Goal: Task Accomplishment & Management: Manage account settings

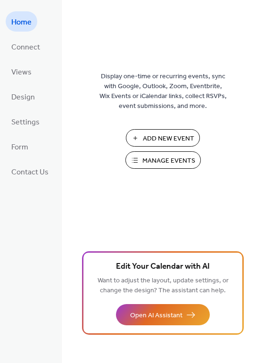
click at [156, 140] on span "Add New Event" at bounding box center [168, 139] width 51 height 10
click at [167, 160] on span "Manage Events" at bounding box center [168, 161] width 53 height 10
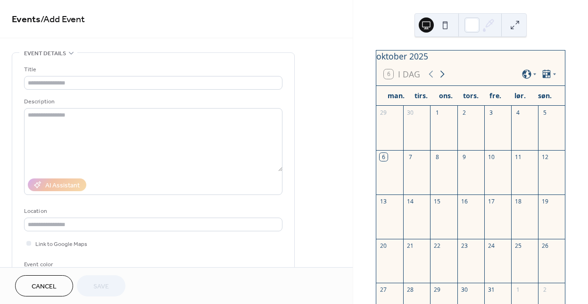
click at [440, 78] on icon at bounding box center [442, 74] width 4 height 7
click at [439, 80] on icon at bounding box center [442, 73] width 11 height 11
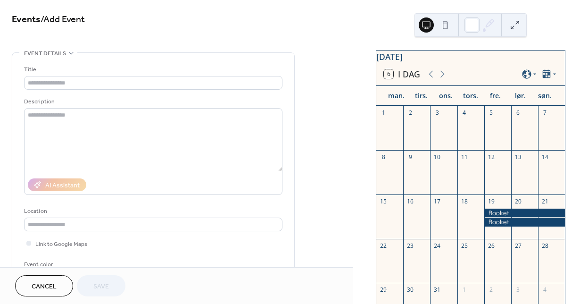
click at [504, 226] on div at bounding box center [524, 221] width 81 height 8
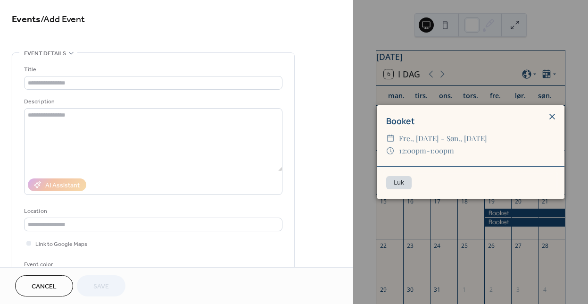
click at [550, 112] on icon at bounding box center [552, 116] width 11 height 11
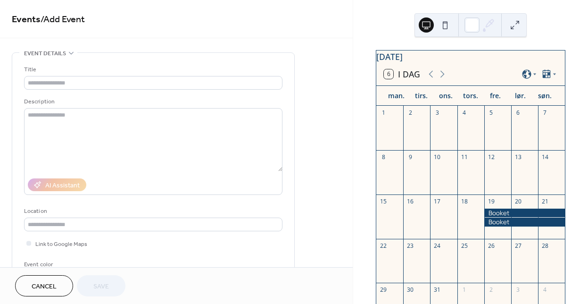
click at [501, 217] on div at bounding box center [524, 212] width 81 height 8
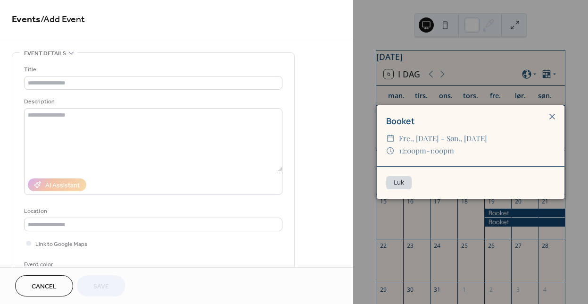
click at [394, 183] on button "Luk" at bounding box center [398, 182] width 25 height 13
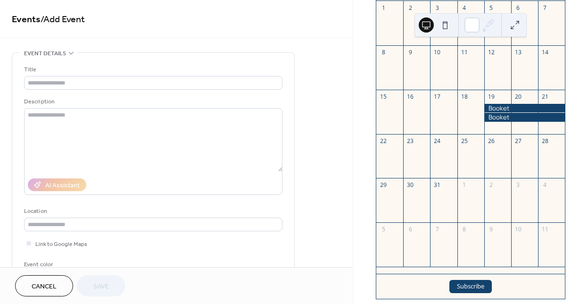
scroll to position [103, 0]
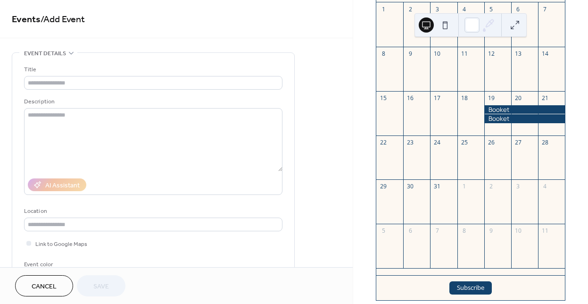
click at [500, 114] on div at bounding box center [524, 109] width 81 height 8
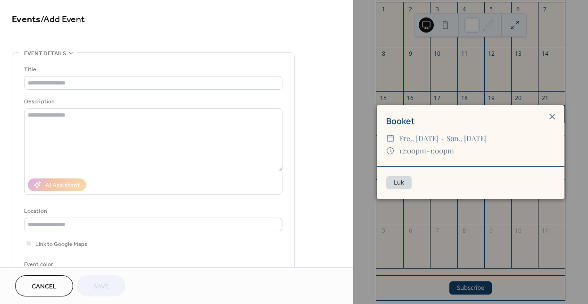
click at [396, 188] on button "Luk" at bounding box center [398, 182] width 25 height 13
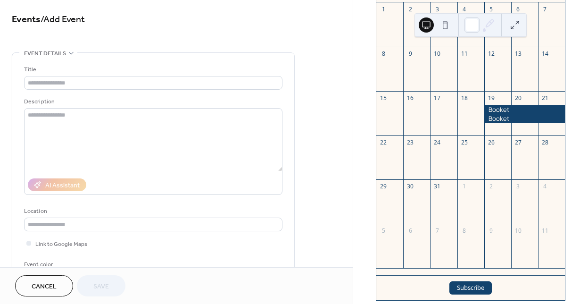
scroll to position [0, 0]
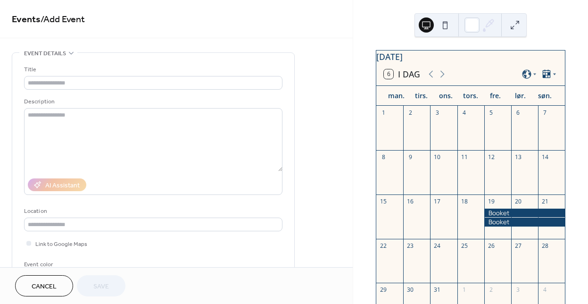
click at [547, 78] on icon at bounding box center [547, 74] width 8 height 8
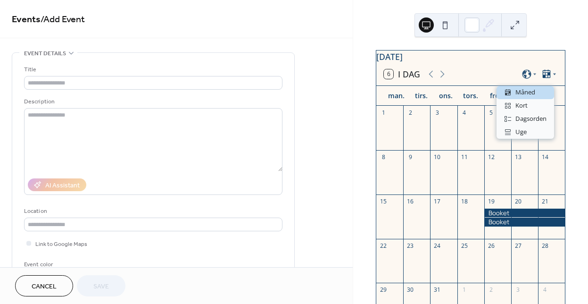
click at [547, 78] on icon at bounding box center [547, 74] width 8 height 8
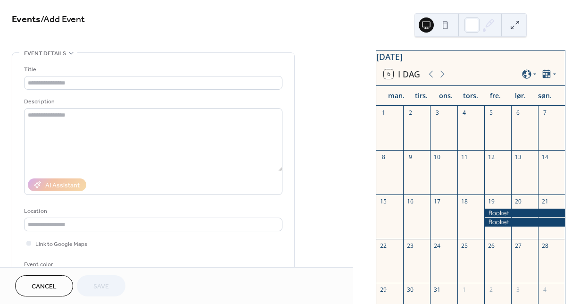
click at [495, 217] on div at bounding box center [524, 212] width 81 height 8
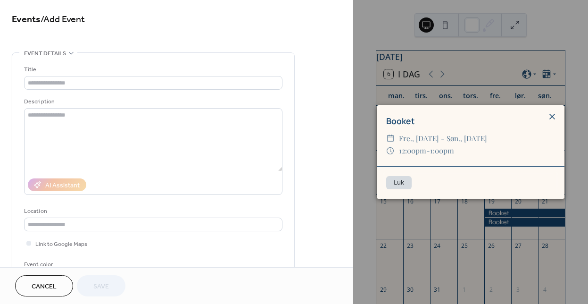
click at [551, 115] on icon at bounding box center [552, 117] width 6 height 6
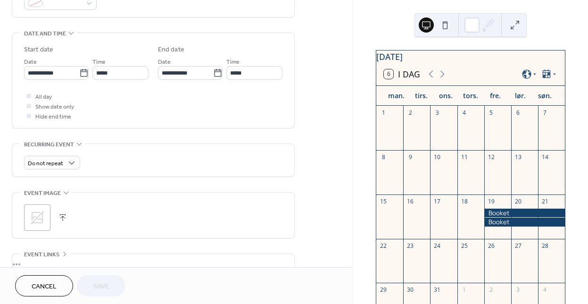
scroll to position [274, 0]
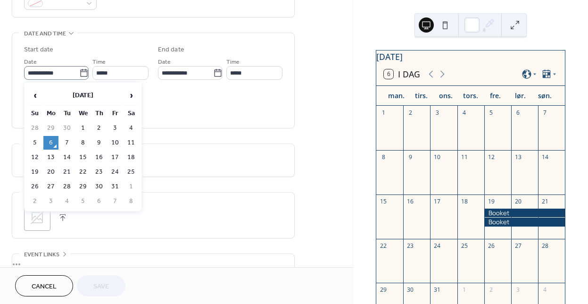
click at [79, 73] on icon at bounding box center [83, 72] width 9 height 9
click at [79, 73] on input "**********" at bounding box center [51, 73] width 55 height 14
click at [133, 96] on span "›" at bounding box center [131, 95] width 14 height 19
click at [118, 157] on td "19" at bounding box center [115, 157] width 15 height 14
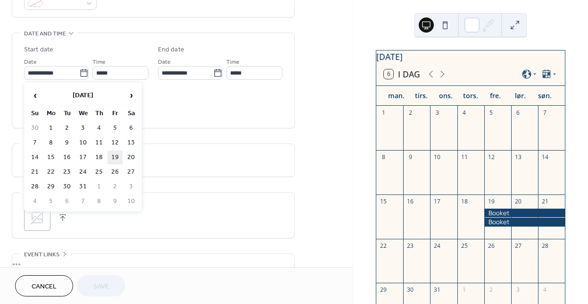
type input "**********"
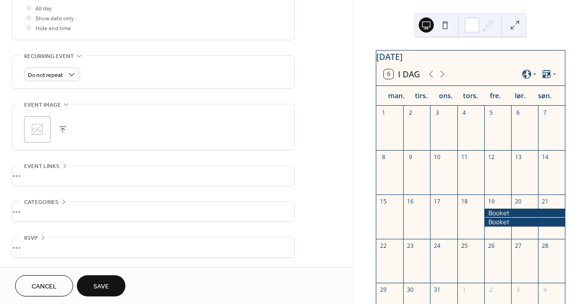
scroll to position [301, 0]
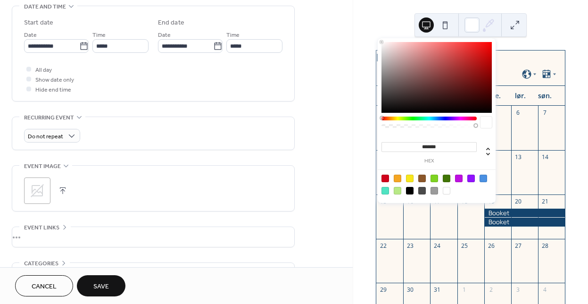
click at [491, 26] on icon at bounding box center [489, 25] width 14 height 14
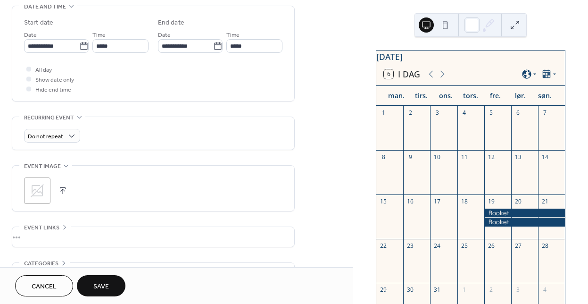
click at [532, 77] on icon at bounding box center [535, 74] width 6 height 6
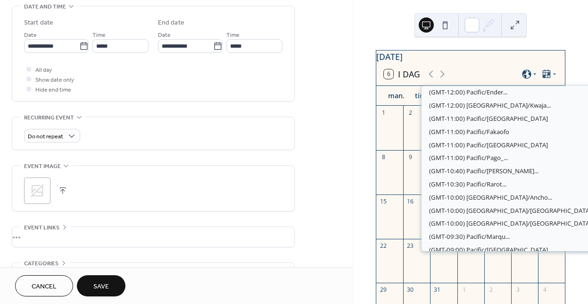
scroll to position [1495, 0]
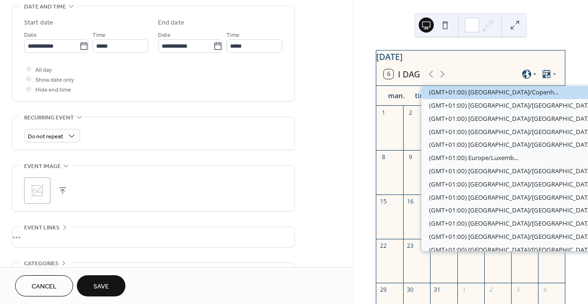
click at [532, 77] on icon at bounding box center [535, 74] width 6 height 6
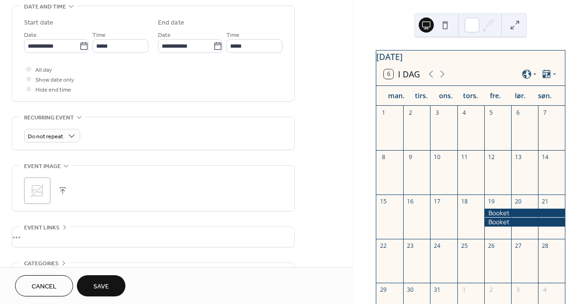
click at [505, 217] on div at bounding box center [524, 212] width 81 height 8
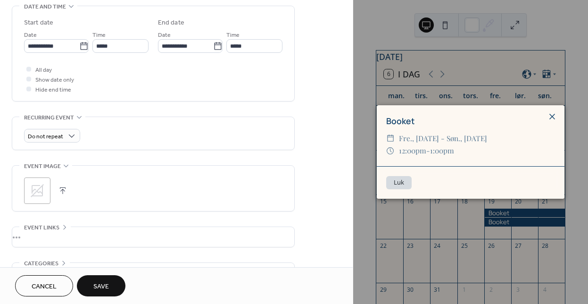
click at [552, 113] on icon at bounding box center [552, 116] width 11 height 11
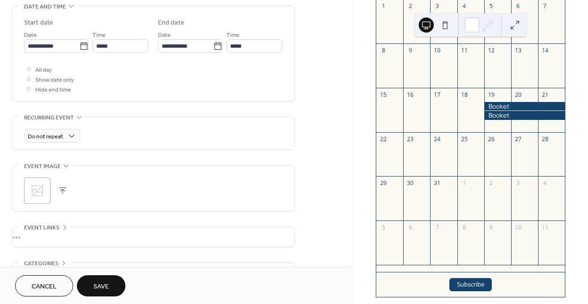
scroll to position [142, 0]
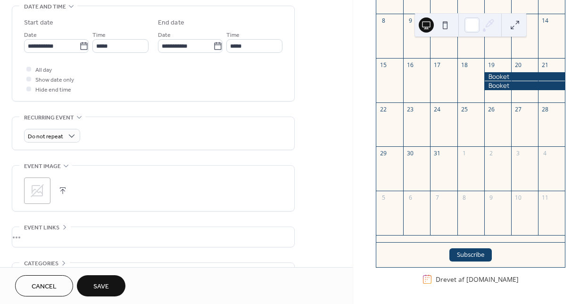
click at [463, 254] on button "Subscribe" at bounding box center [470, 254] width 42 height 13
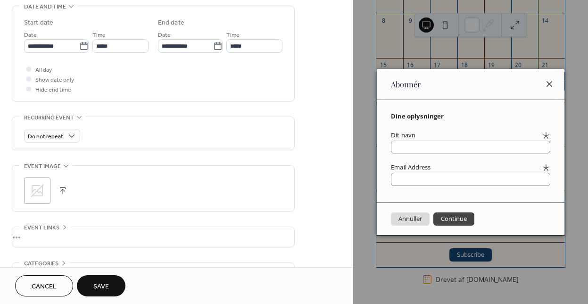
click at [548, 83] on icon at bounding box center [549, 83] width 11 height 11
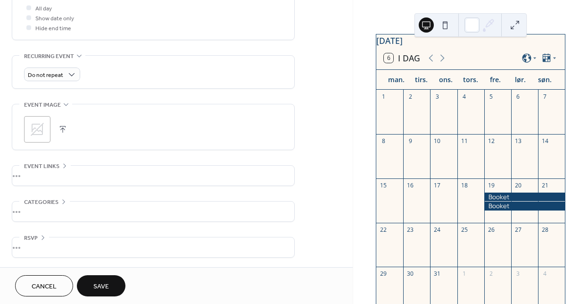
scroll to position [0, 0]
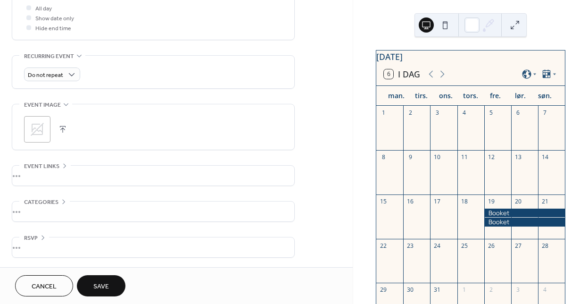
click at [490, 217] on div at bounding box center [524, 212] width 81 height 8
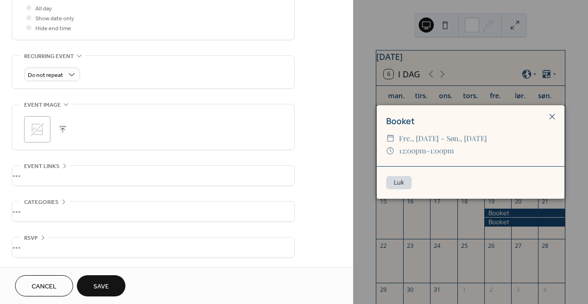
click at [423, 142] on span "fre., [DATE] - søn., [DATE]" at bounding box center [443, 138] width 88 height 12
click at [454, 142] on span "fre., [DATE] - søn., [DATE]" at bounding box center [443, 138] width 88 height 12
click at [475, 141] on span "fre., [DATE] - søn., [DATE]" at bounding box center [443, 138] width 88 height 12
click at [397, 133] on div "​ fre., [DATE] - søn., [DATE]" at bounding box center [470, 138] width 169 height 12
click at [552, 116] on icon at bounding box center [552, 116] width 11 height 11
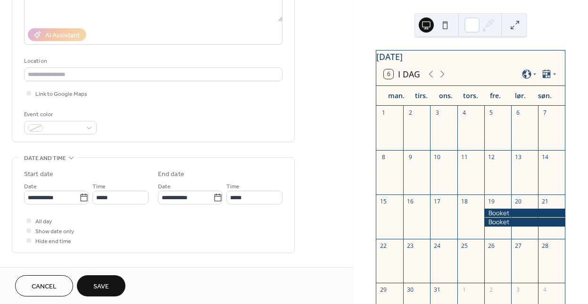
scroll to position [156, 0]
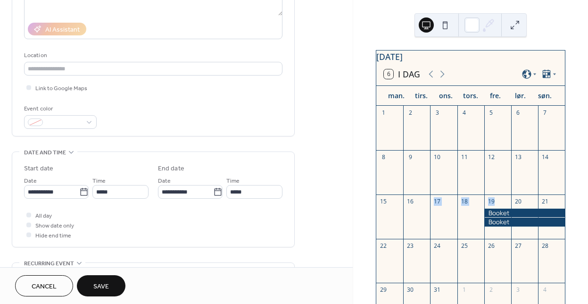
drag, startPoint x: 492, startPoint y: 218, endPoint x: 423, endPoint y: 214, distance: 69.0
click at [423, 214] on div "1 2 3 4 5 6 7 8 9 10 11 12 13 14 15 16 17 18 19 20 21 22 23 24 25 26 27 28 29 3…" at bounding box center [470, 242] width 189 height 273
click at [511, 266] on div at bounding box center [524, 266] width 27 height 26
click at [443, 25] on button at bounding box center [445, 24] width 15 height 15
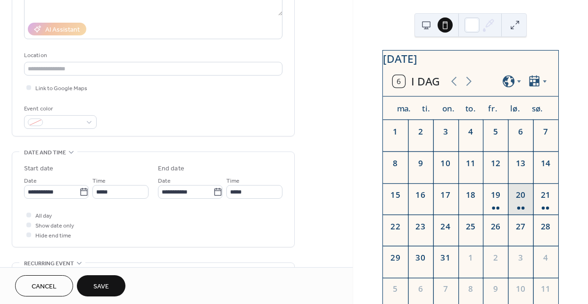
click at [512, 212] on div "20" at bounding box center [520, 199] width 25 height 32
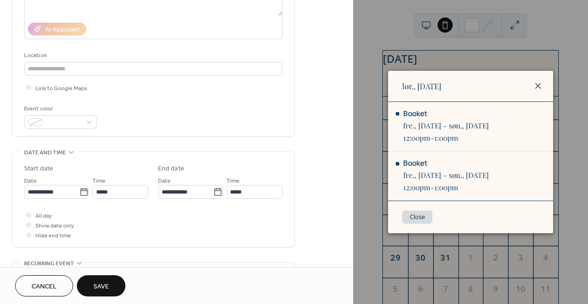
click at [538, 85] on icon at bounding box center [537, 85] width 11 height 11
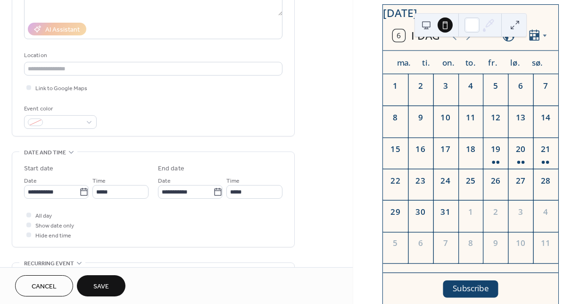
scroll to position [82, 0]
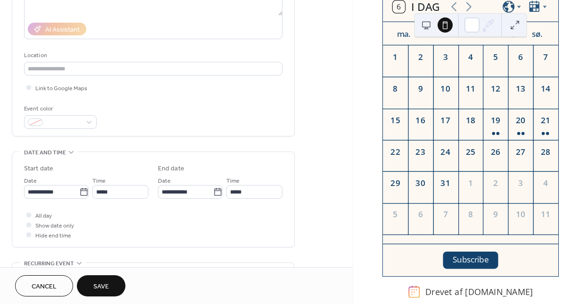
click at [473, 261] on button "Subscribe" at bounding box center [470, 259] width 55 height 17
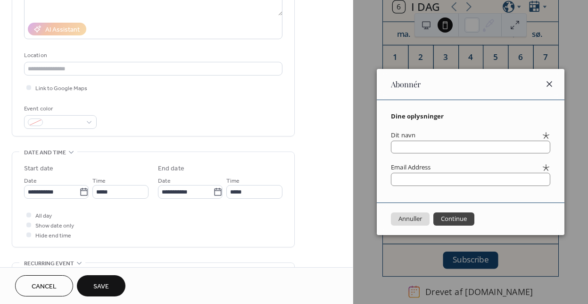
click at [549, 87] on icon at bounding box center [549, 83] width 11 height 11
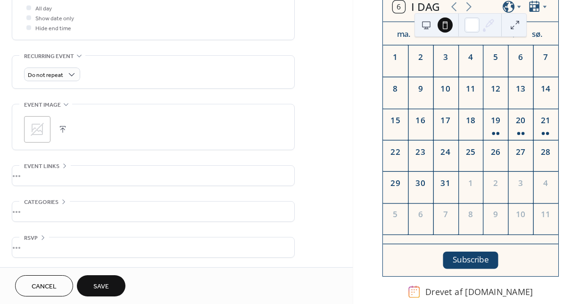
scroll to position [358, 0]
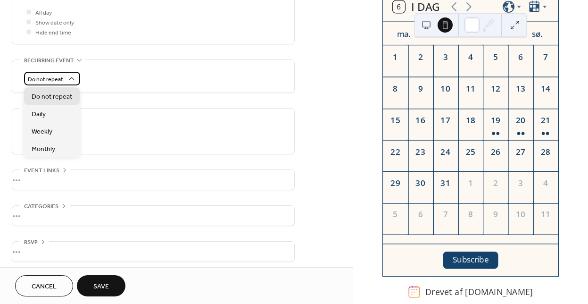
click at [50, 80] on span "Do not repeat" at bounding box center [45, 79] width 35 height 11
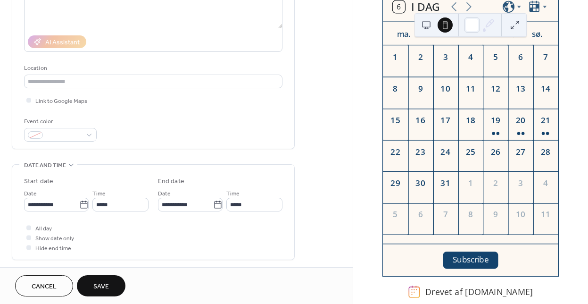
scroll to position [0, 0]
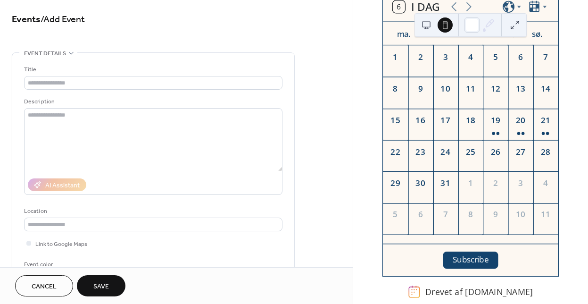
click at [521, 27] on button at bounding box center [514, 24] width 15 height 15
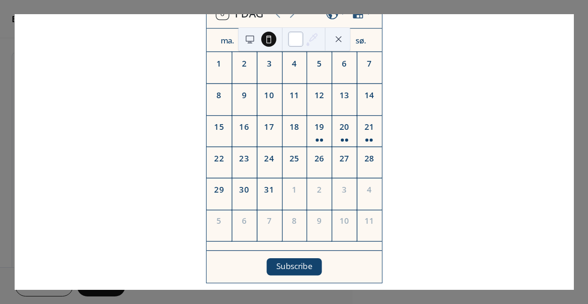
click at [297, 41] on div at bounding box center [295, 39] width 15 height 15
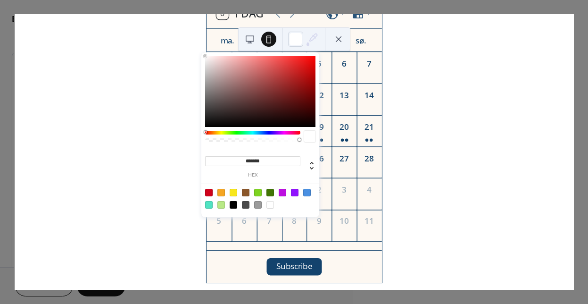
click at [314, 41] on icon at bounding box center [312, 39] width 14 height 14
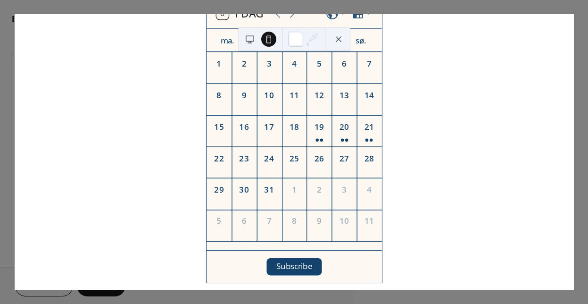
click at [335, 36] on button at bounding box center [338, 39] width 15 height 15
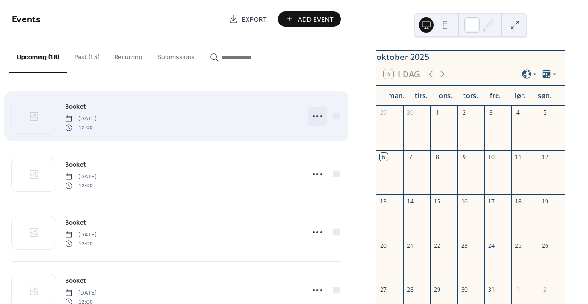
click at [316, 113] on icon at bounding box center [317, 115] width 15 height 15
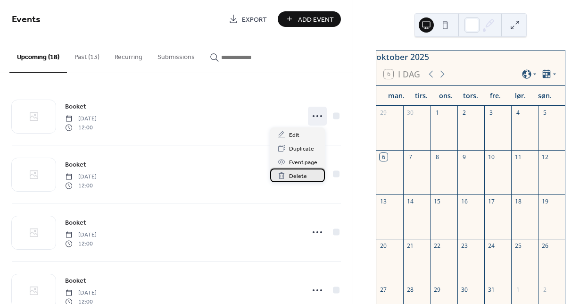
click at [310, 172] on div "Delete" at bounding box center [297, 175] width 55 height 14
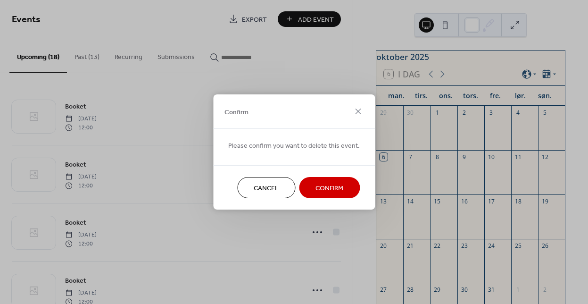
click at [331, 189] on span "Confirm" at bounding box center [330, 188] width 28 height 10
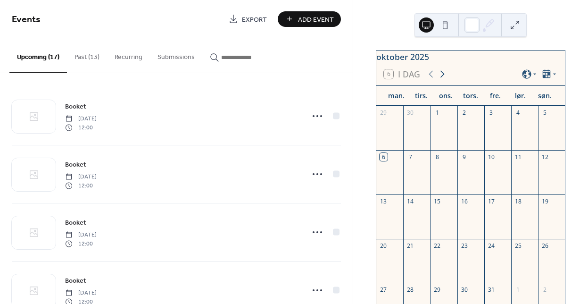
click at [440, 79] on icon at bounding box center [442, 73] width 11 height 11
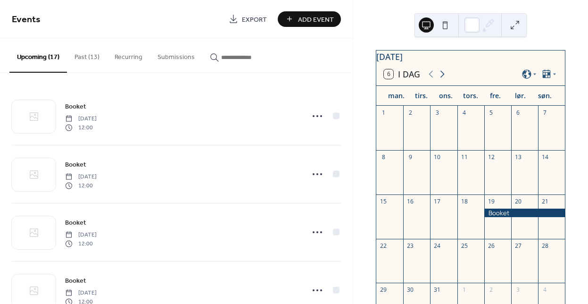
click at [440, 79] on icon at bounding box center [442, 73] width 11 height 11
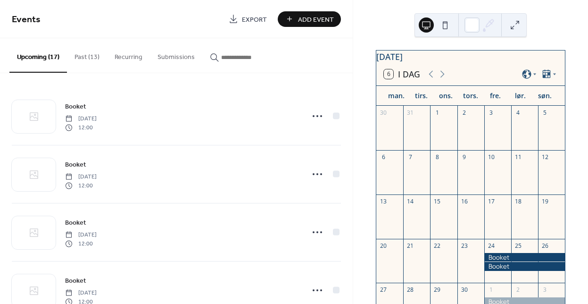
click at [498, 270] on div at bounding box center [524, 266] width 81 height 8
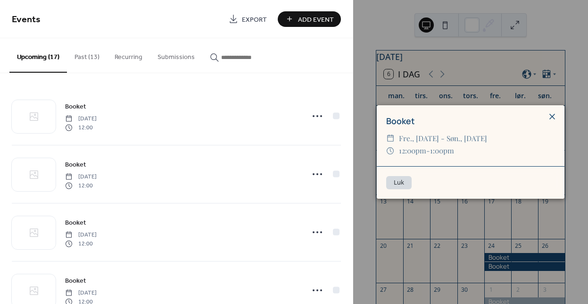
click at [552, 118] on icon at bounding box center [552, 116] width 11 height 11
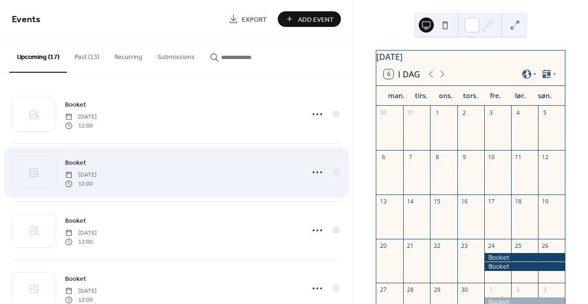
scroll to position [7, 0]
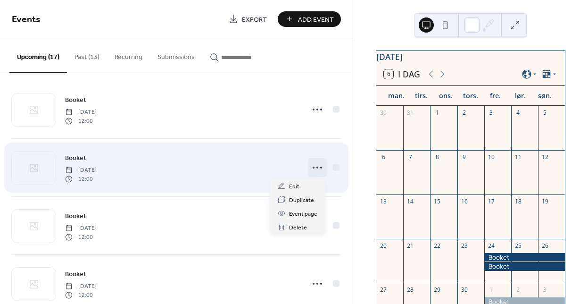
click at [320, 167] on circle at bounding box center [321, 167] width 2 height 2
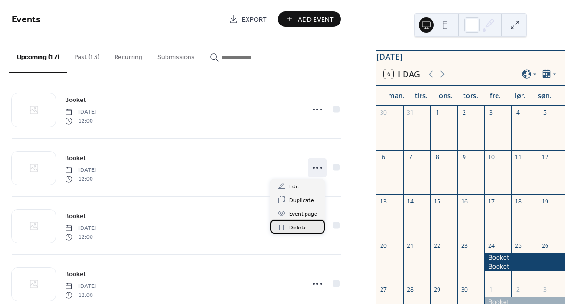
click at [301, 226] on span "Delete" at bounding box center [298, 228] width 18 height 10
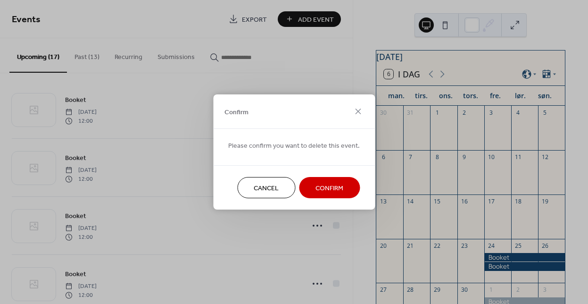
click at [326, 186] on span "Confirm" at bounding box center [330, 188] width 28 height 10
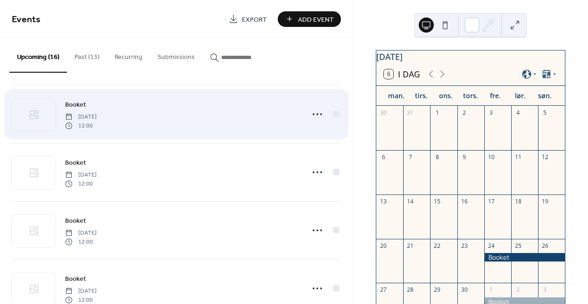
scroll to position [65, 0]
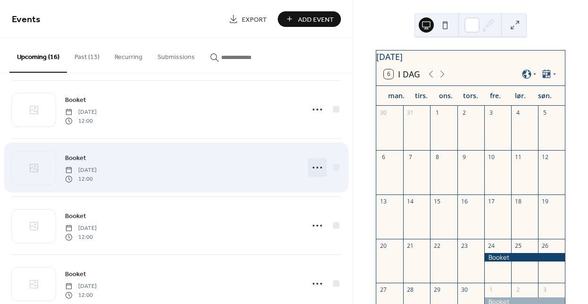
click at [316, 166] on icon at bounding box center [317, 167] width 15 height 15
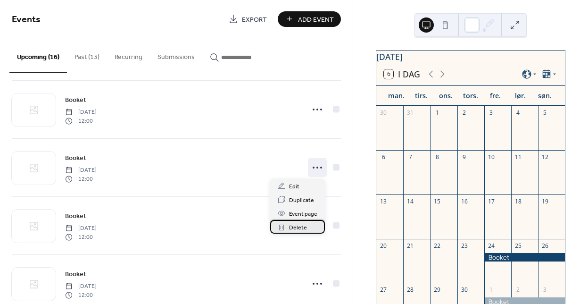
click at [303, 223] on span "Delete" at bounding box center [298, 228] width 18 height 10
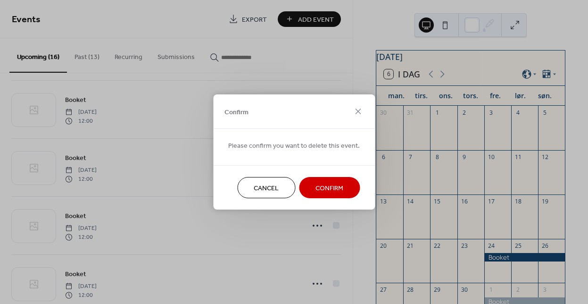
click at [327, 188] on span "Confirm" at bounding box center [330, 188] width 28 height 10
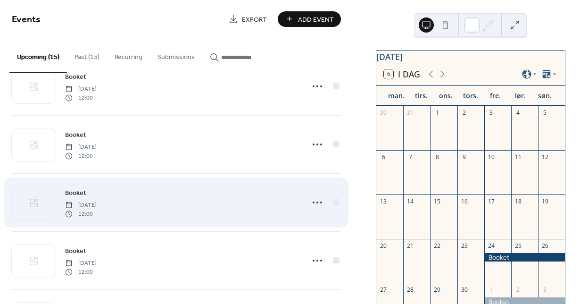
scroll to position [91, 0]
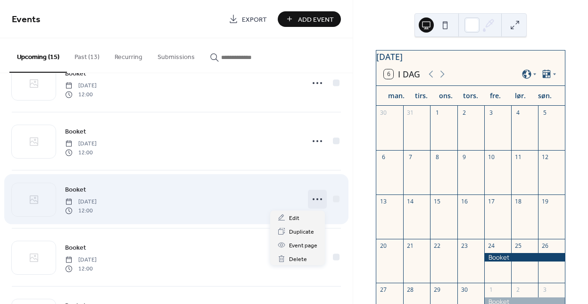
click at [316, 199] on circle at bounding box center [317, 199] width 2 height 2
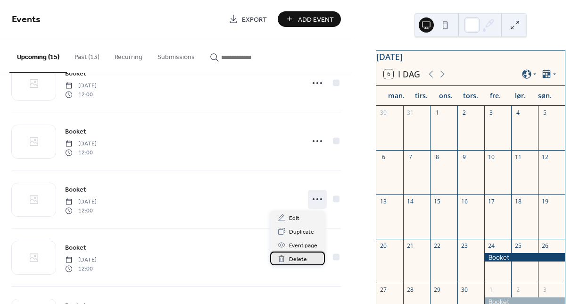
click at [307, 259] on div "Delete" at bounding box center [297, 258] width 55 height 14
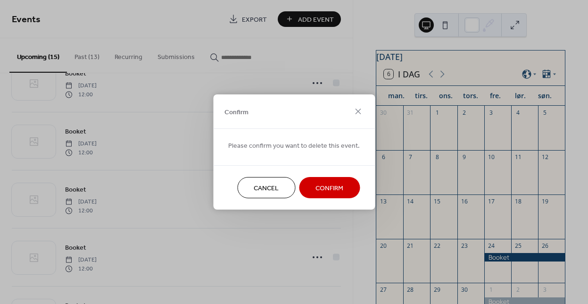
click at [326, 185] on span "Confirm" at bounding box center [330, 188] width 28 height 10
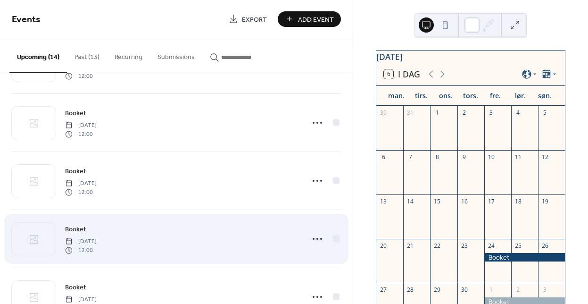
scroll to position [233, 0]
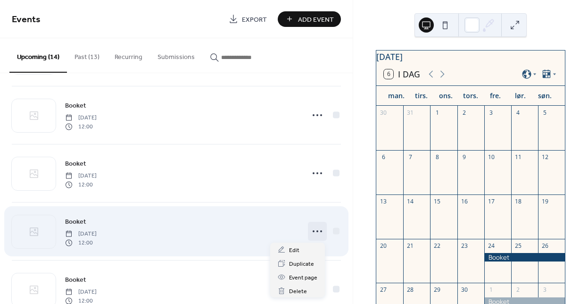
click at [318, 234] on icon at bounding box center [317, 231] width 15 height 15
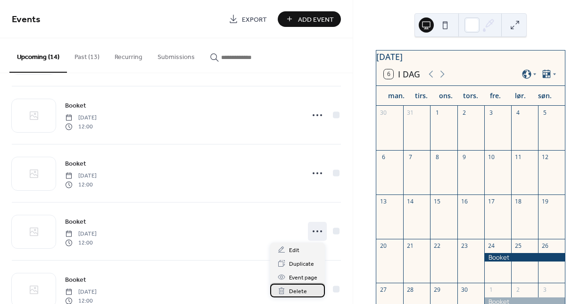
click at [303, 290] on span "Delete" at bounding box center [298, 291] width 18 height 10
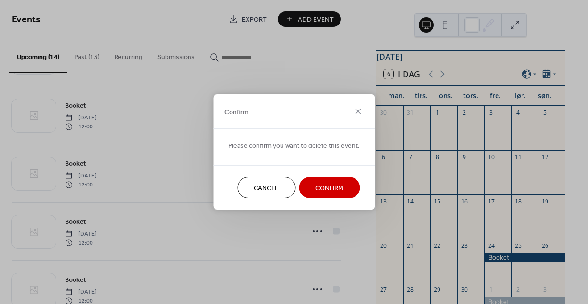
click at [324, 192] on span "Confirm" at bounding box center [330, 188] width 28 height 10
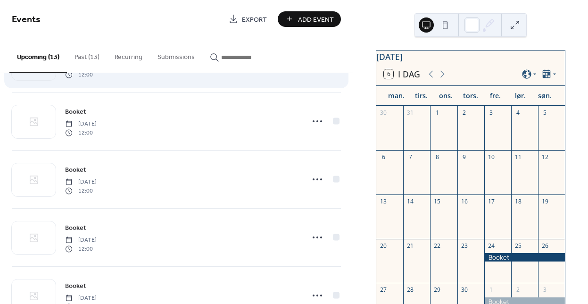
scroll to position [404, 0]
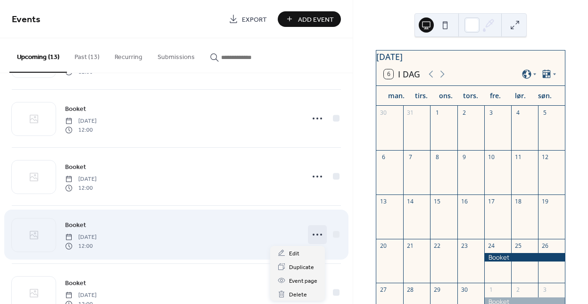
click at [320, 233] on icon at bounding box center [317, 234] width 15 height 15
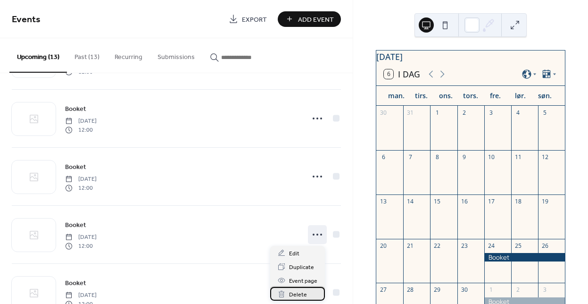
click at [302, 295] on span "Delete" at bounding box center [298, 295] width 18 height 10
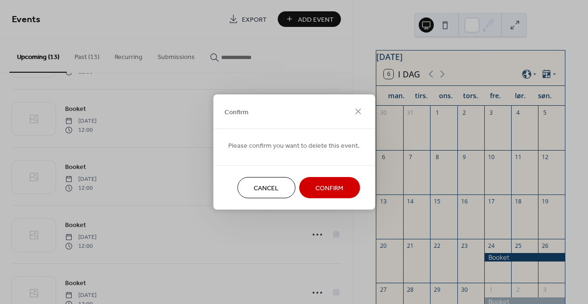
click at [327, 189] on span "Confirm" at bounding box center [330, 188] width 28 height 10
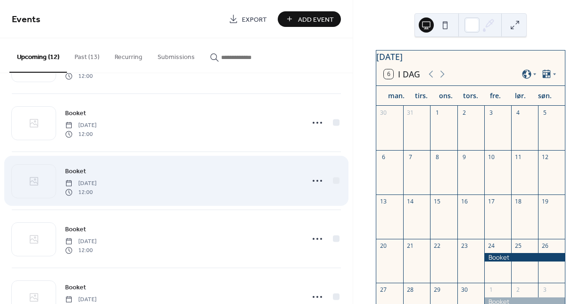
scroll to position [462, 0]
click at [319, 174] on icon at bounding box center [317, 176] width 15 height 15
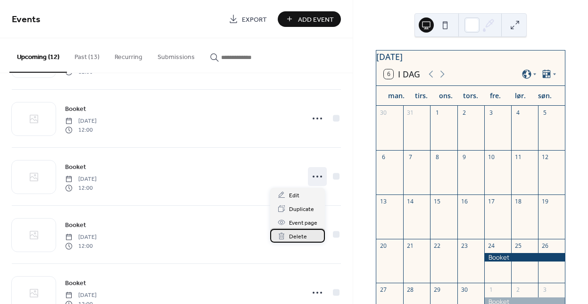
click at [306, 237] on div "Delete" at bounding box center [297, 236] width 55 height 14
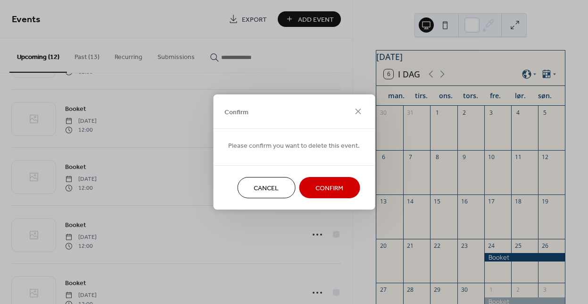
click at [324, 191] on span "Confirm" at bounding box center [330, 188] width 28 height 10
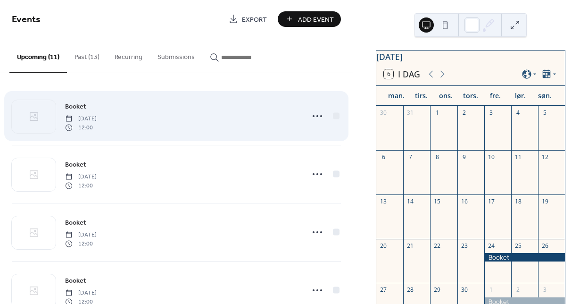
scroll to position [4, 0]
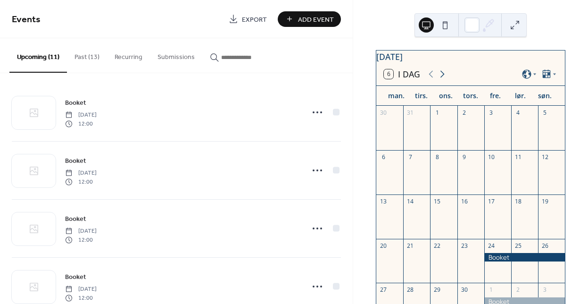
click at [442, 77] on icon at bounding box center [442, 73] width 11 height 11
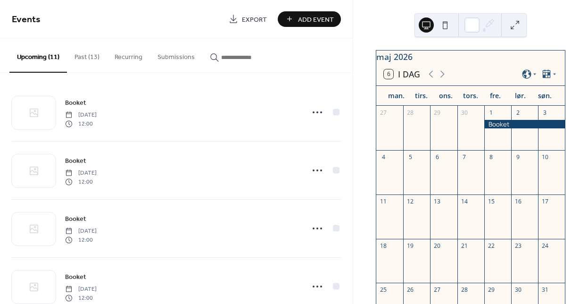
click at [442, 72] on div "6 I dag" at bounding box center [470, 74] width 189 height 23
click at [440, 80] on icon at bounding box center [442, 73] width 11 height 11
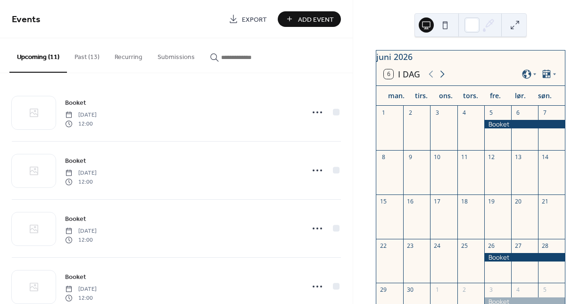
click at [440, 80] on icon at bounding box center [442, 73] width 11 height 11
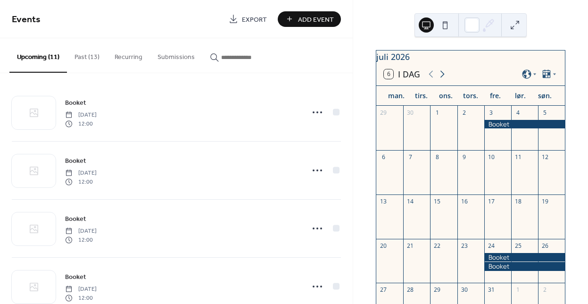
click at [440, 80] on icon at bounding box center [442, 73] width 11 height 11
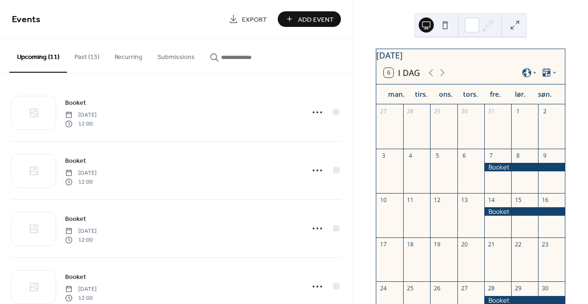
scroll to position [0, 0]
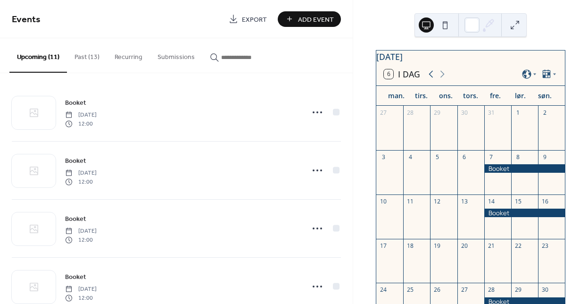
click at [429, 80] on icon at bounding box center [430, 73] width 11 height 11
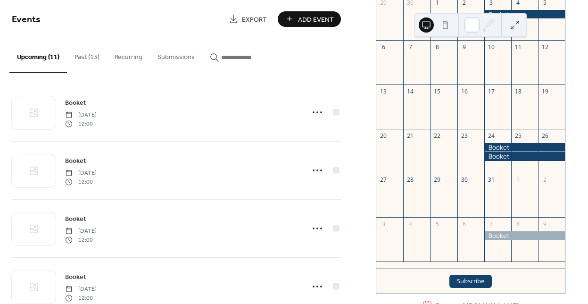
scroll to position [110, 0]
click at [298, 16] on button "Add Event" at bounding box center [309, 19] width 63 height 16
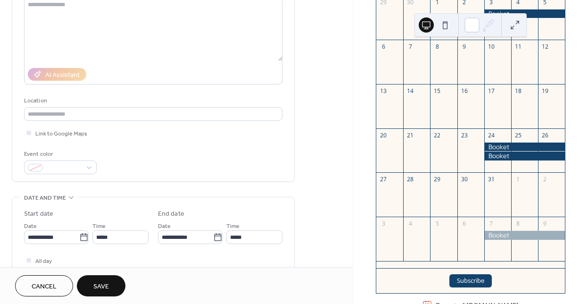
scroll to position [117, 0]
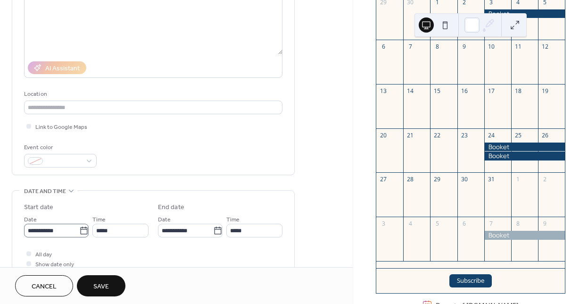
type input "******"
click at [80, 227] on icon at bounding box center [83, 230] width 7 height 8
click at [79, 227] on input "**********" at bounding box center [51, 231] width 55 height 14
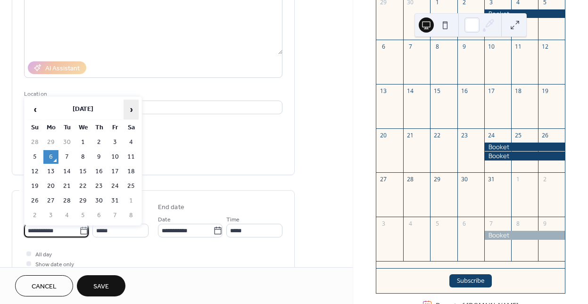
click at [129, 106] on span "›" at bounding box center [131, 109] width 14 height 19
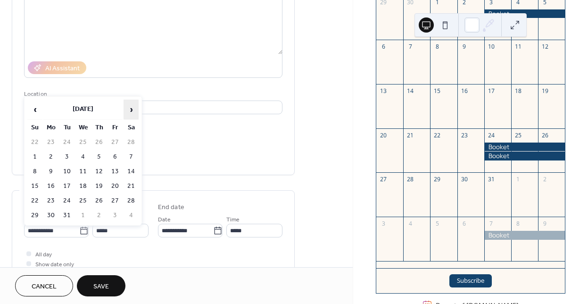
click at [129, 106] on span "›" at bounding box center [131, 109] width 14 height 19
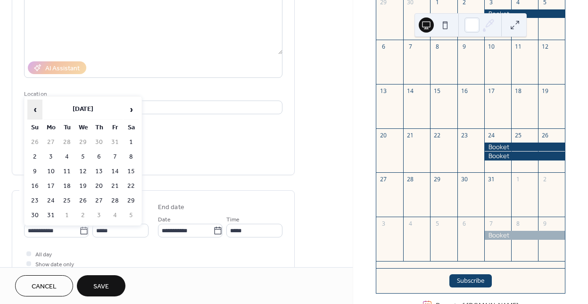
click at [33, 108] on span "‹" at bounding box center [35, 109] width 14 height 19
click at [114, 198] on td "31" at bounding box center [115, 201] width 15 height 14
type input "**********"
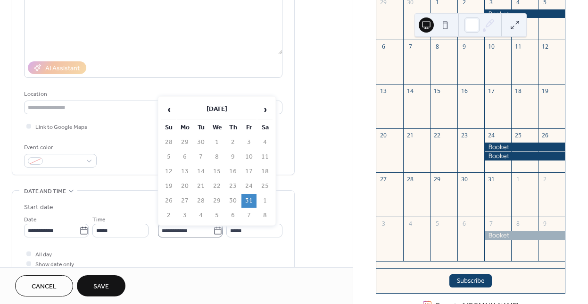
click at [217, 230] on icon at bounding box center [217, 230] width 9 height 9
click at [213, 230] on input "**********" at bounding box center [185, 231] width 55 height 14
click at [170, 213] on td "2" at bounding box center [168, 215] width 15 height 14
type input "**********"
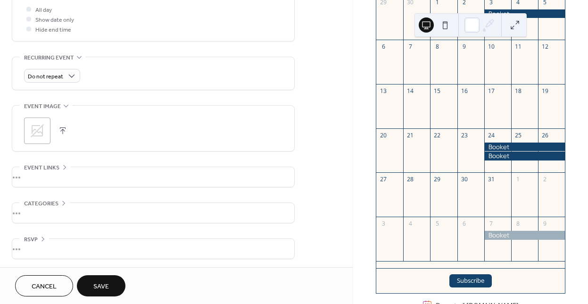
scroll to position [363, 0]
click at [99, 282] on span "Save" at bounding box center [101, 287] width 16 height 10
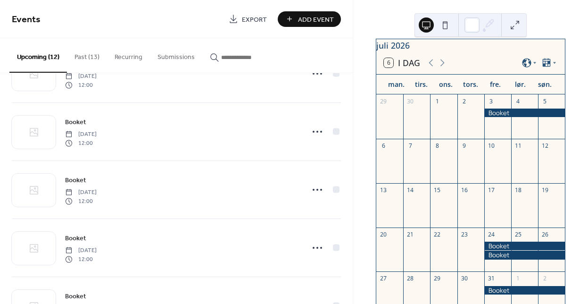
scroll to position [280, 0]
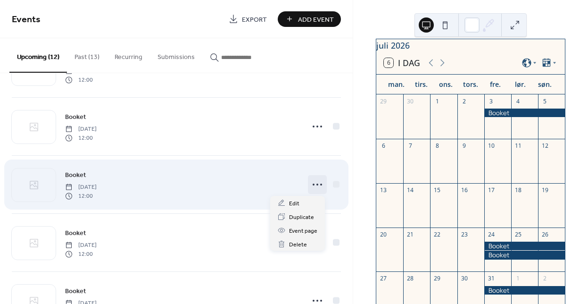
click at [316, 183] on circle at bounding box center [317, 184] width 2 height 2
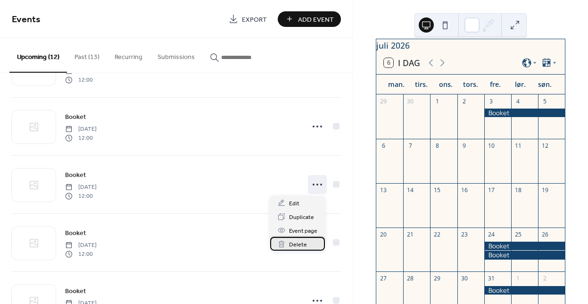
click at [303, 245] on span "Delete" at bounding box center [298, 245] width 18 height 10
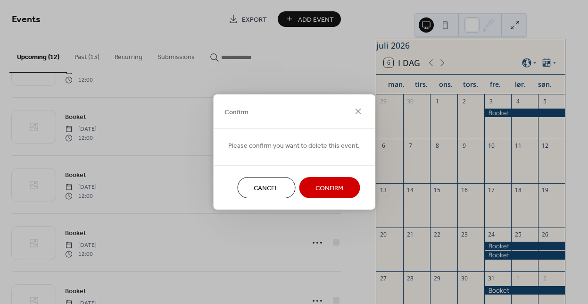
click at [326, 184] on span "Confirm" at bounding box center [330, 188] width 28 height 10
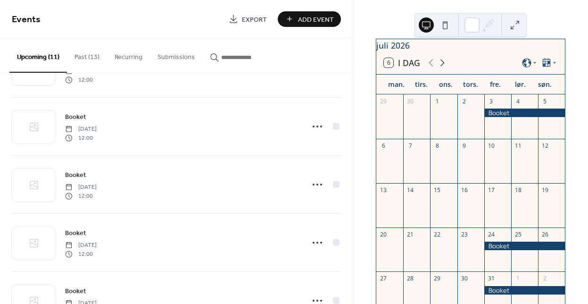
click at [440, 68] on icon at bounding box center [442, 62] width 11 height 11
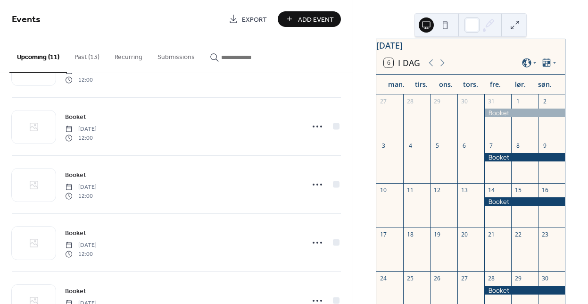
click at [297, 21] on button "Add Event" at bounding box center [309, 19] width 63 height 16
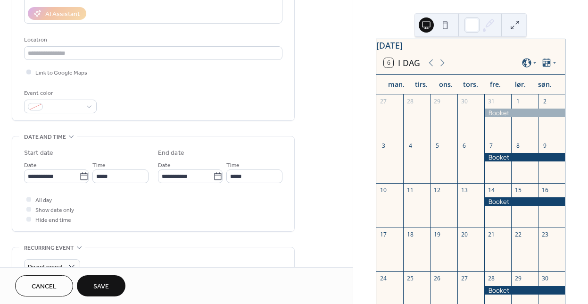
scroll to position [178, 0]
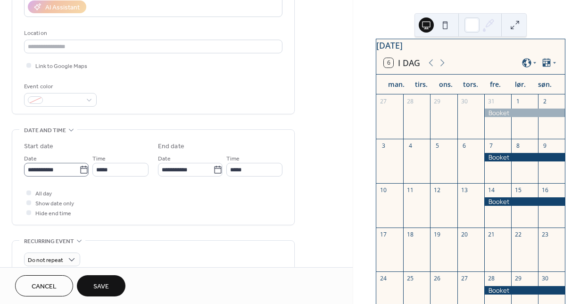
type input "******"
click at [81, 169] on icon at bounding box center [83, 169] width 9 height 9
click at [79, 169] on input "**********" at bounding box center [51, 170] width 55 height 14
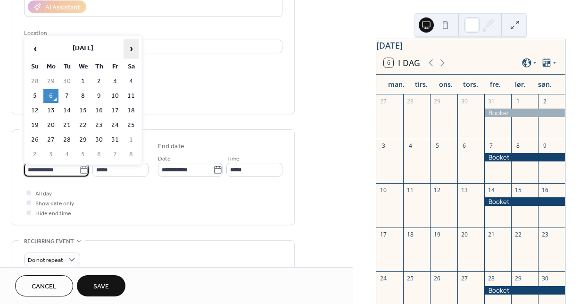
click at [136, 45] on span "›" at bounding box center [131, 48] width 14 height 19
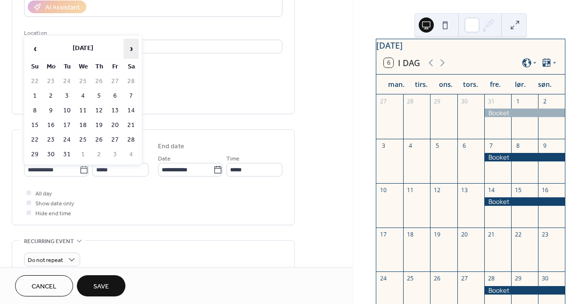
click at [136, 45] on span "›" at bounding box center [131, 48] width 14 height 19
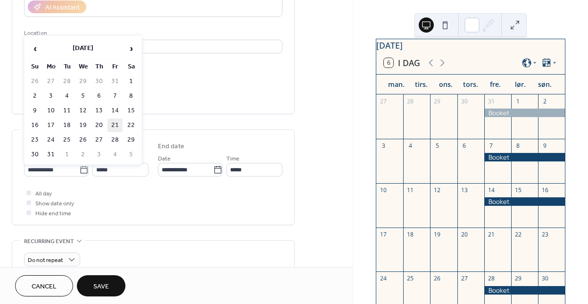
click at [117, 122] on td "21" at bounding box center [115, 125] width 15 height 14
type input "**********"
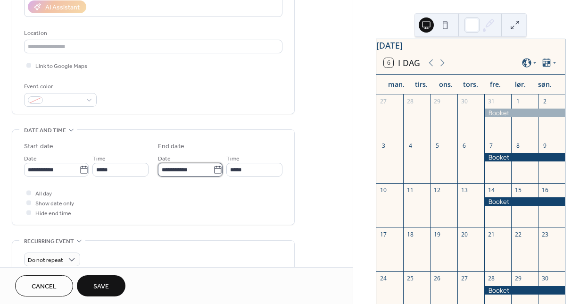
click at [187, 174] on input "**********" at bounding box center [185, 170] width 55 height 14
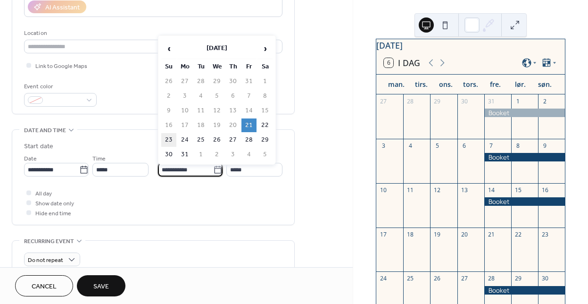
click at [169, 137] on td "23" at bounding box center [168, 140] width 15 height 14
type input "**********"
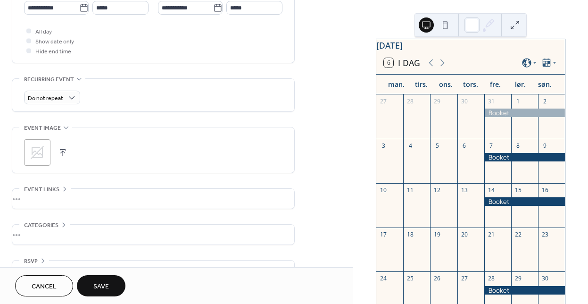
scroll to position [338, 0]
click at [100, 289] on span "Save" at bounding box center [101, 287] width 16 height 10
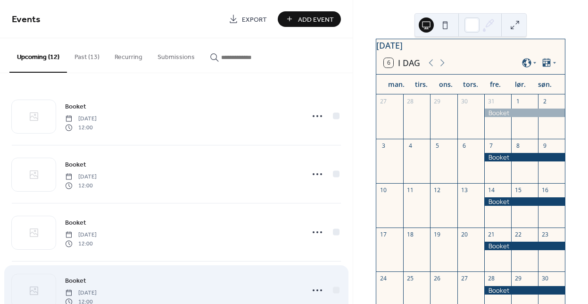
scroll to position [2, 0]
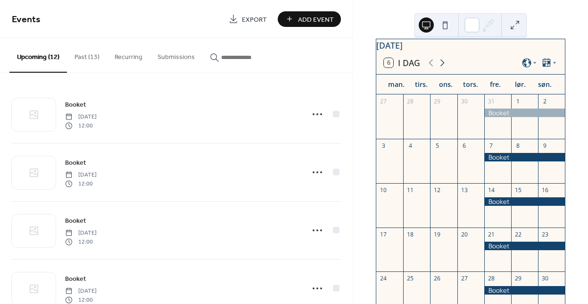
click at [443, 65] on icon at bounding box center [442, 62] width 11 height 11
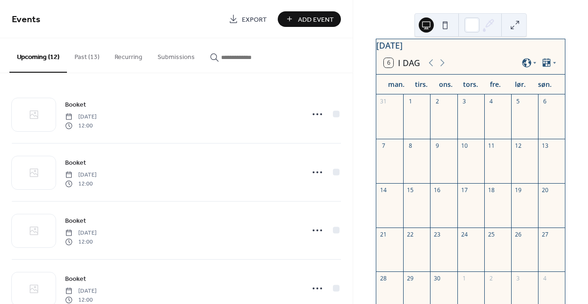
click at [301, 15] on span "Add Event" at bounding box center [316, 20] width 36 height 10
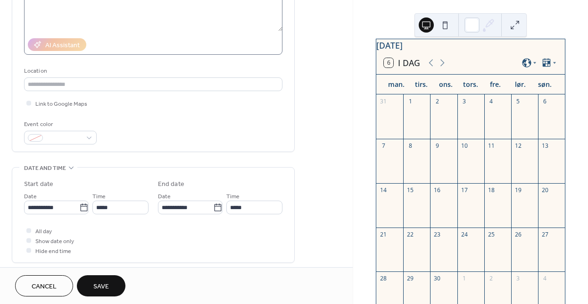
scroll to position [141, 0]
type input "******"
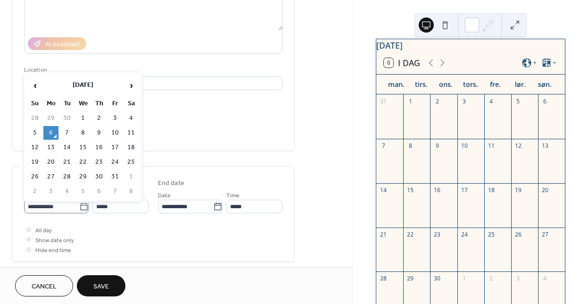
click at [83, 204] on icon at bounding box center [83, 206] width 7 height 8
click at [79, 204] on input "**********" at bounding box center [51, 206] width 55 height 14
click at [131, 84] on span "›" at bounding box center [131, 85] width 14 height 19
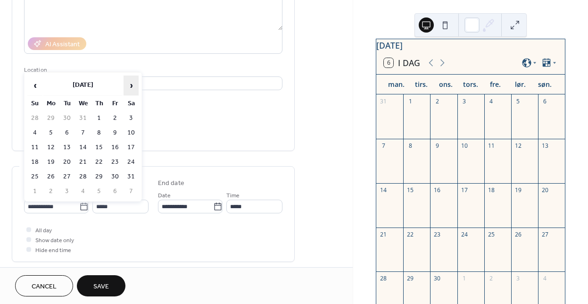
click at [131, 84] on span "›" at bounding box center [131, 85] width 14 height 19
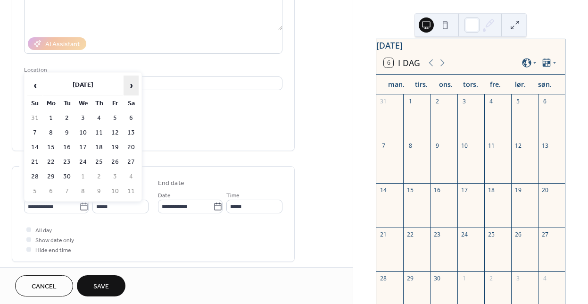
click at [131, 84] on span "›" at bounding box center [131, 85] width 14 height 19
click at [116, 118] on td "4" at bounding box center [115, 118] width 15 height 14
type input "**********"
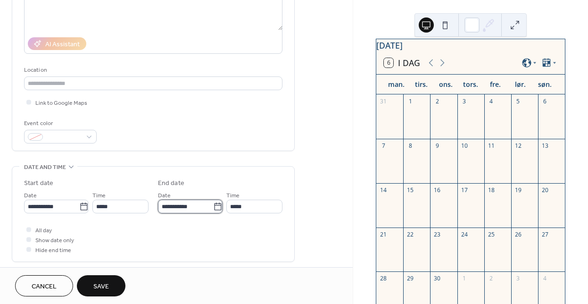
click at [183, 208] on input "**********" at bounding box center [185, 206] width 55 height 14
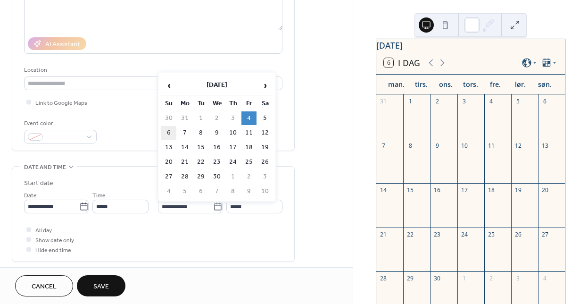
click at [172, 134] on td "6" at bounding box center [168, 133] width 15 height 14
type input "**********"
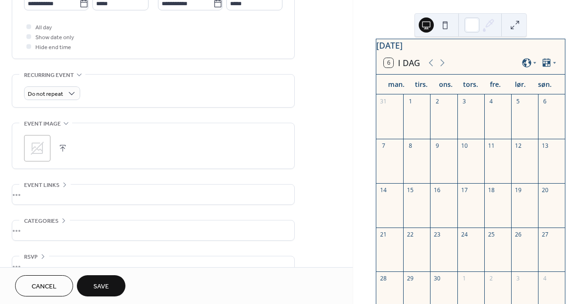
scroll to position [363, 0]
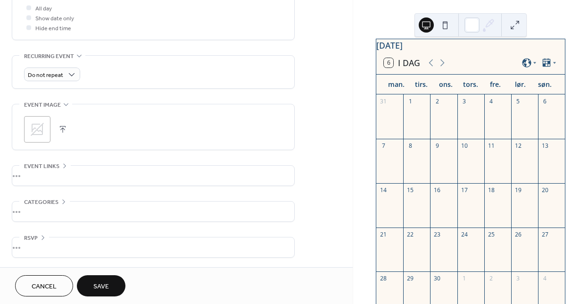
click at [109, 280] on button "Save" at bounding box center [101, 285] width 49 height 21
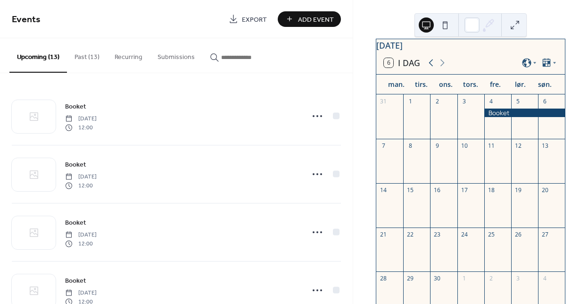
click at [431, 68] on icon at bounding box center [430, 62] width 11 height 11
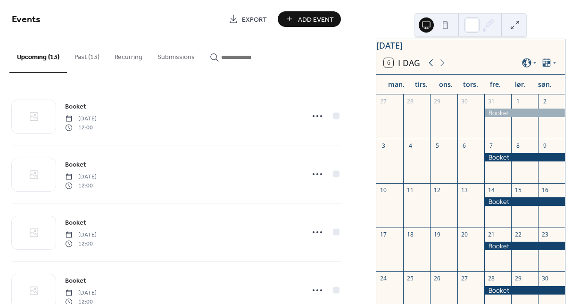
click at [431, 68] on icon at bounding box center [430, 62] width 11 height 11
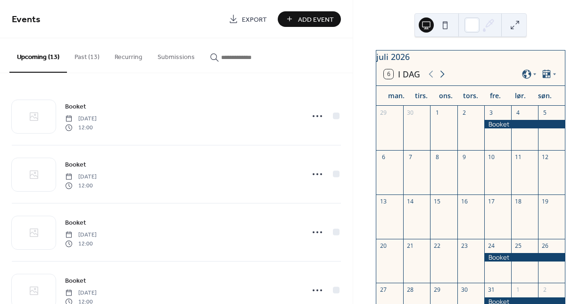
click at [443, 78] on icon at bounding box center [442, 74] width 4 height 7
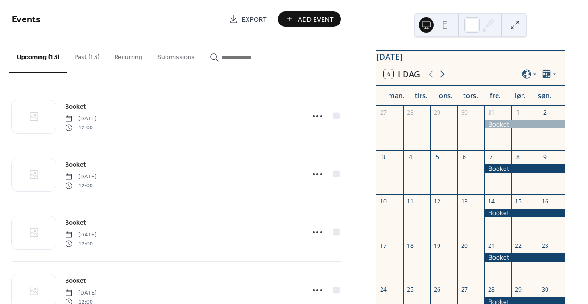
click at [443, 78] on icon at bounding box center [442, 74] width 4 height 7
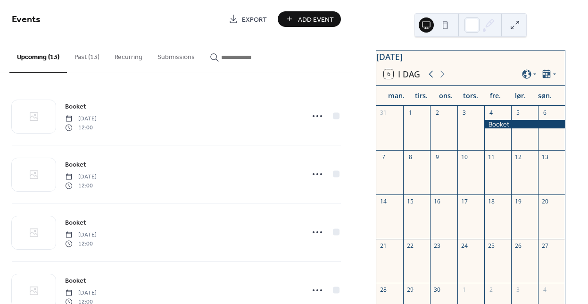
click at [432, 79] on icon at bounding box center [430, 73] width 11 height 11
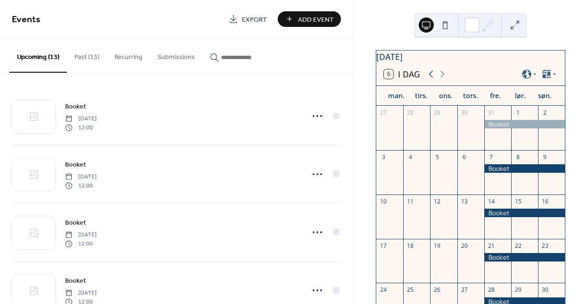
click at [432, 79] on icon at bounding box center [430, 73] width 11 height 11
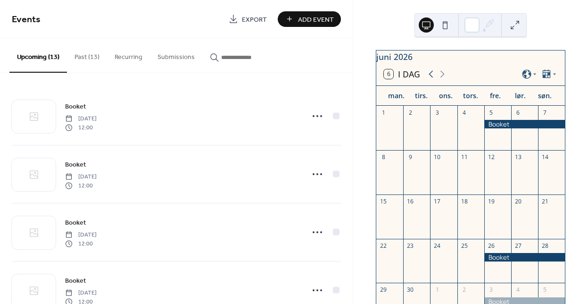
click at [432, 79] on icon at bounding box center [430, 73] width 11 height 11
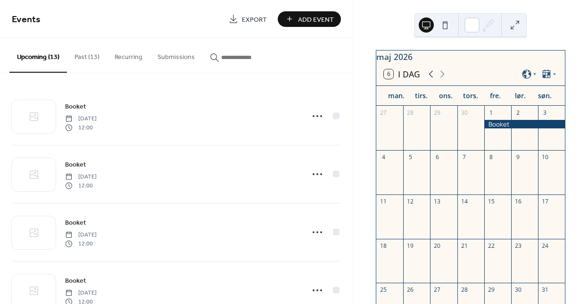
click at [432, 79] on icon at bounding box center [430, 73] width 11 height 11
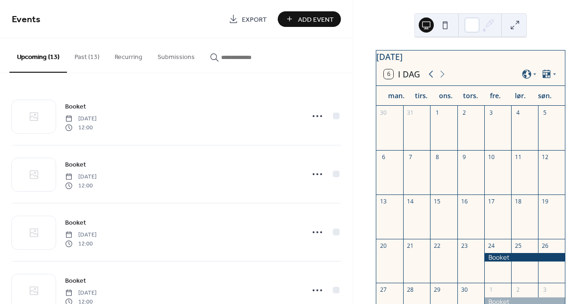
click at [432, 79] on icon at bounding box center [430, 73] width 11 height 11
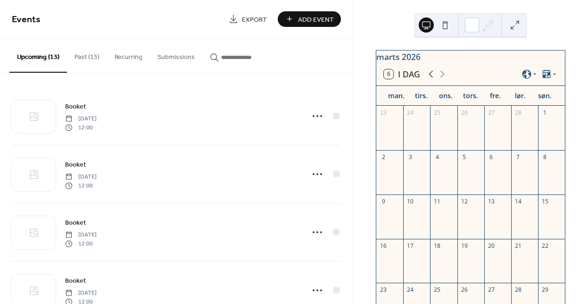
click at [432, 79] on icon at bounding box center [430, 73] width 11 height 11
click at [443, 78] on icon at bounding box center [442, 73] width 11 height 11
click at [444, 78] on icon at bounding box center [442, 73] width 11 height 11
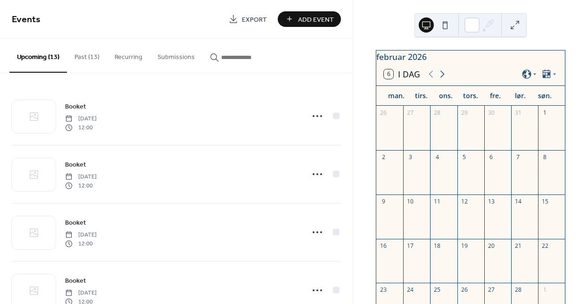
click at [444, 78] on icon at bounding box center [442, 73] width 11 height 11
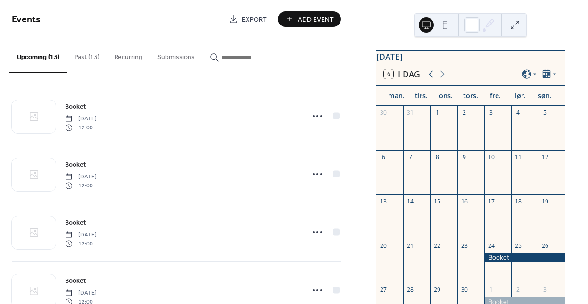
click at [431, 80] on icon at bounding box center [430, 73] width 11 height 11
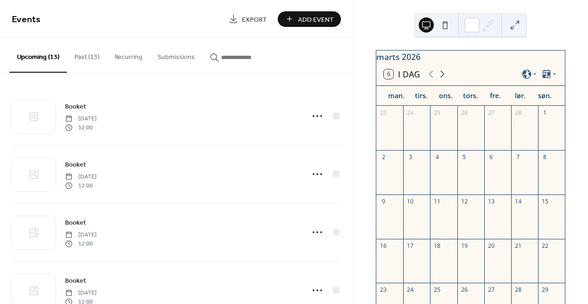
click at [445, 75] on icon at bounding box center [442, 73] width 11 height 11
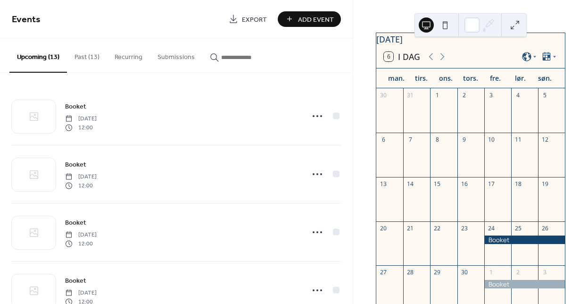
scroll to position [10, 0]
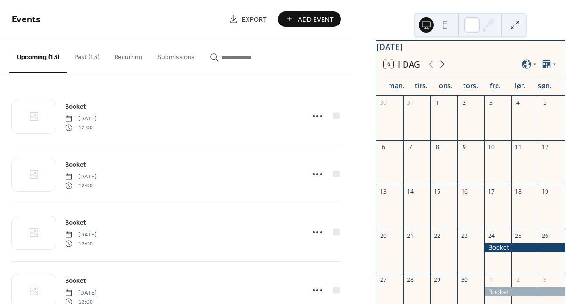
click at [441, 67] on icon at bounding box center [442, 64] width 4 height 7
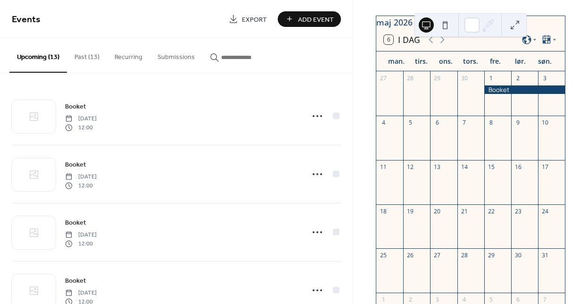
scroll to position [10, 0]
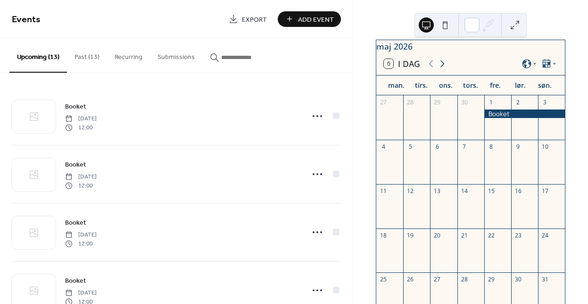
click at [443, 69] on icon at bounding box center [442, 63] width 11 height 11
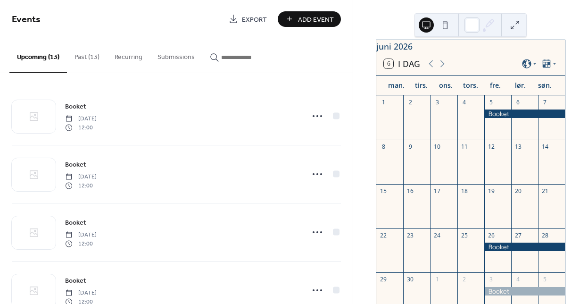
click at [299, 22] on span "Add Event" at bounding box center [316, 20] width 36 height 10
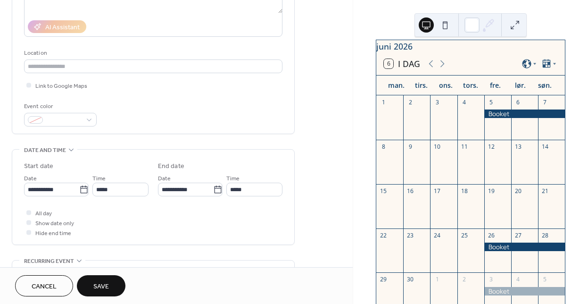
scroll to position [184, 0]
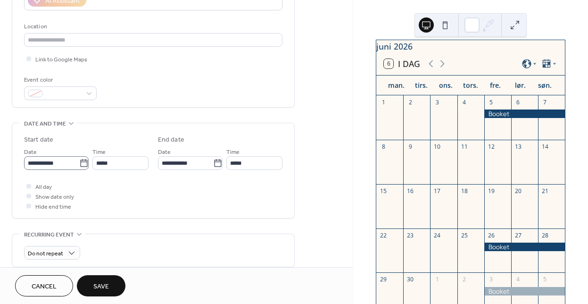
type input "******"
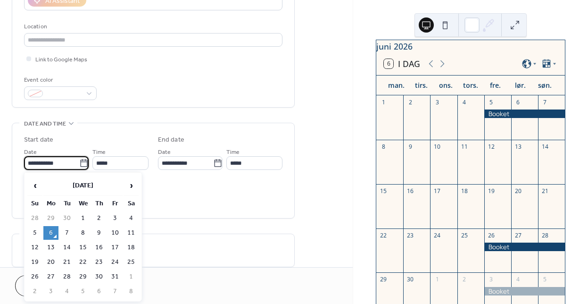
click at [71, 163] on input "**********" at bounding box center [51, 163] width 55 height 14
click at [130, 184] on span "›" at bounding box center [131, 185] width 14 height 19
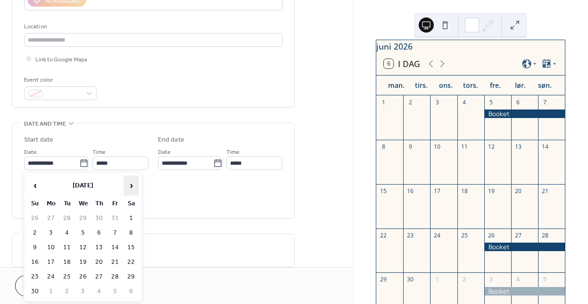
click at [130, 184] on span "›" at bounding box center [131, 185] width 14 height 19
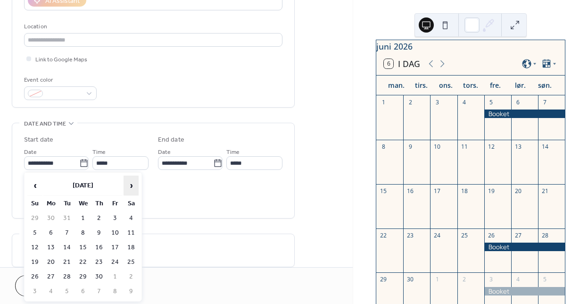
click at [130, 184] on span "›" at bounding box center [131, 185] width 14 height 19
click at [115, 246] on td "19" at bounding box center [115, 248] width 15 height 14
type input "**********"
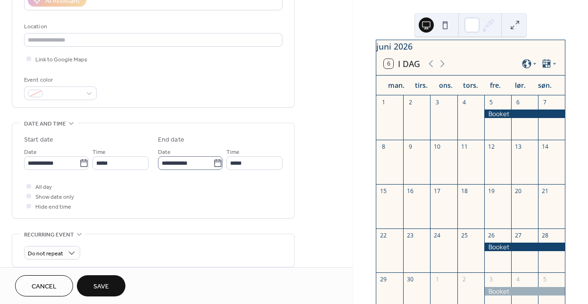
click at [216, 164] on icon at bounding box center [217, 162] width 9 height 9
click at [213, 164] on input "**********" at bounding box center [185, 163] width 55 height 14
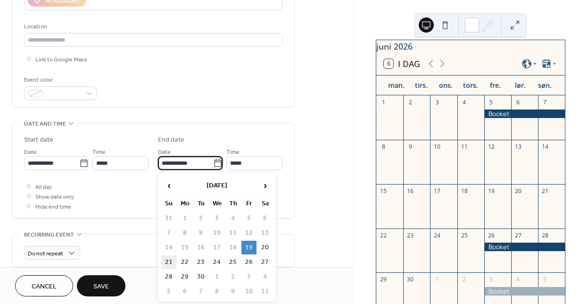
click at [174, 258] on td "21" at bounding box center [168, 262] width 15 height 14
type input "**********"
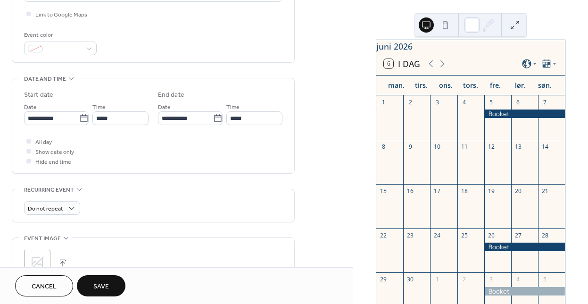
scroll to position [232, 0]
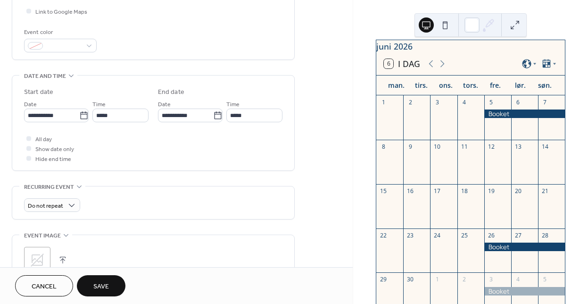
click at [104, 288] on span "Save" at bounding box center [101, 287] width 16 height 10
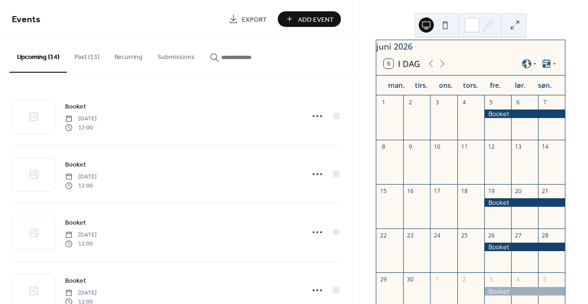
scroll to position [8, 0]
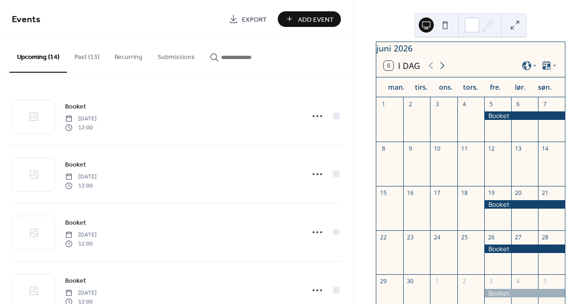
click at [442, 69] on icon at bounding box center [442, 65] width 4 height 7
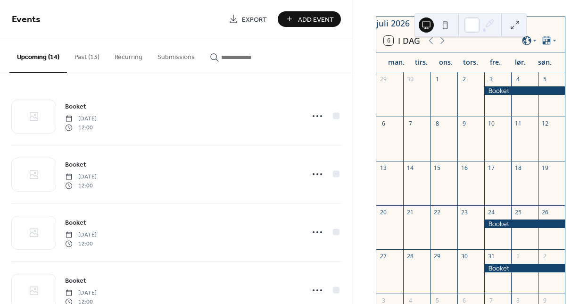
scroll to position [29, 0]
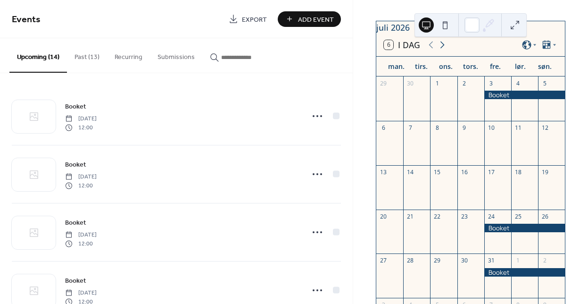
click at [443, 50] on icon at bounding box center [442, 44] width 11 height 11
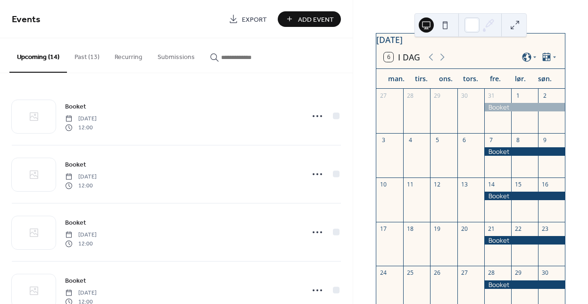
scroll to position [9, 0]
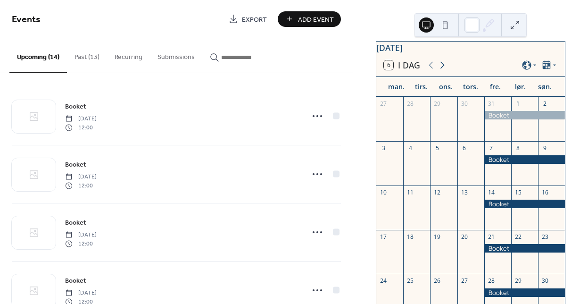
click at [443, 71] on icon at bounding box center [442, 64] width 11 height 11
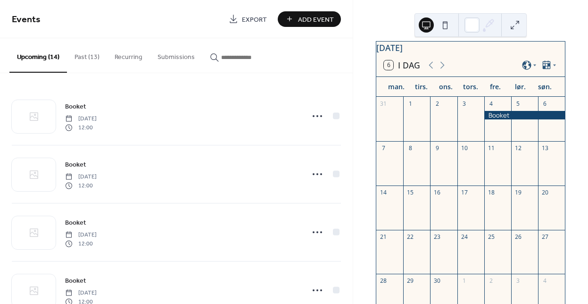
click at [409, 71] on button "6 I dag" at bounding box center [402, 65] width 43 height 14
